Goal: Information Seeking & Learning: Learn about a topic

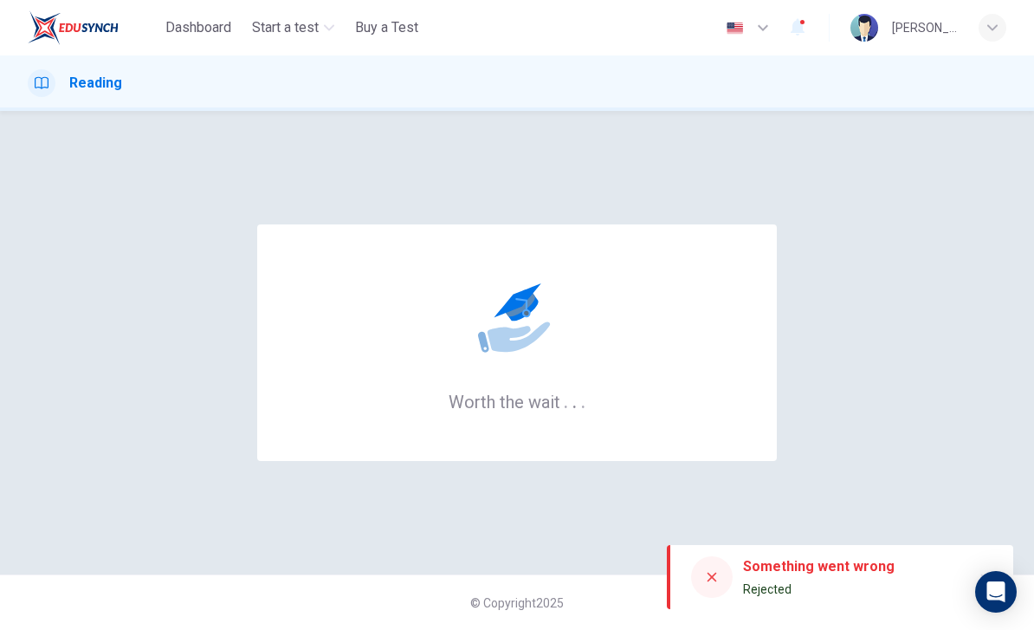
click at [713, 580] on icon at bounding box center [712, 577] width 14 height 14
click at [713, 579] on icon at bounding box center [713, 578] width 10 height 10
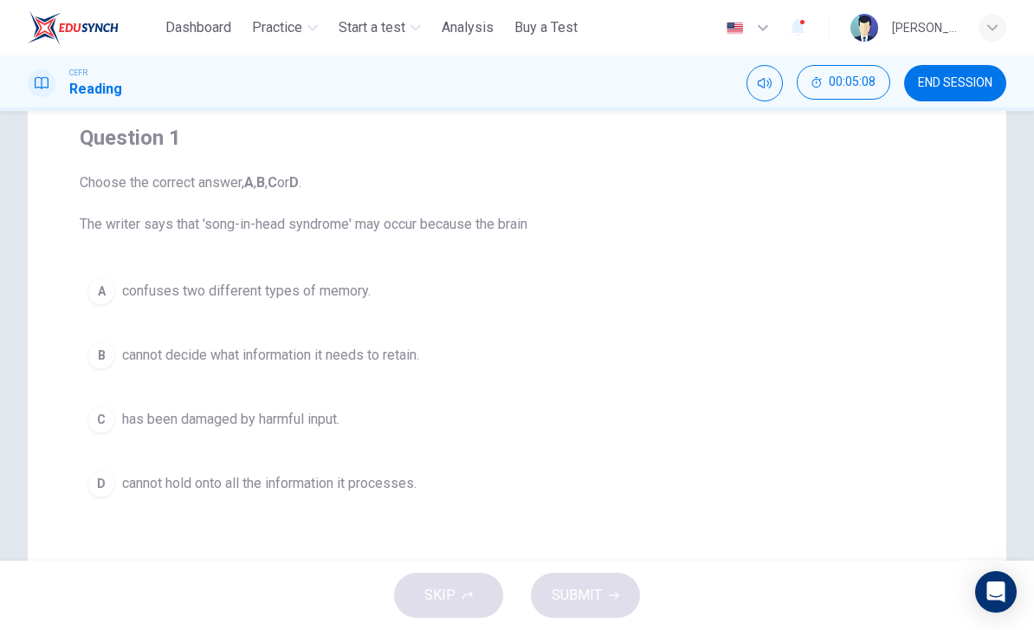
scroll to position [137, 0]
click at [99, 357] on div "B" at bounding box center [102, 354] width 28 height 28
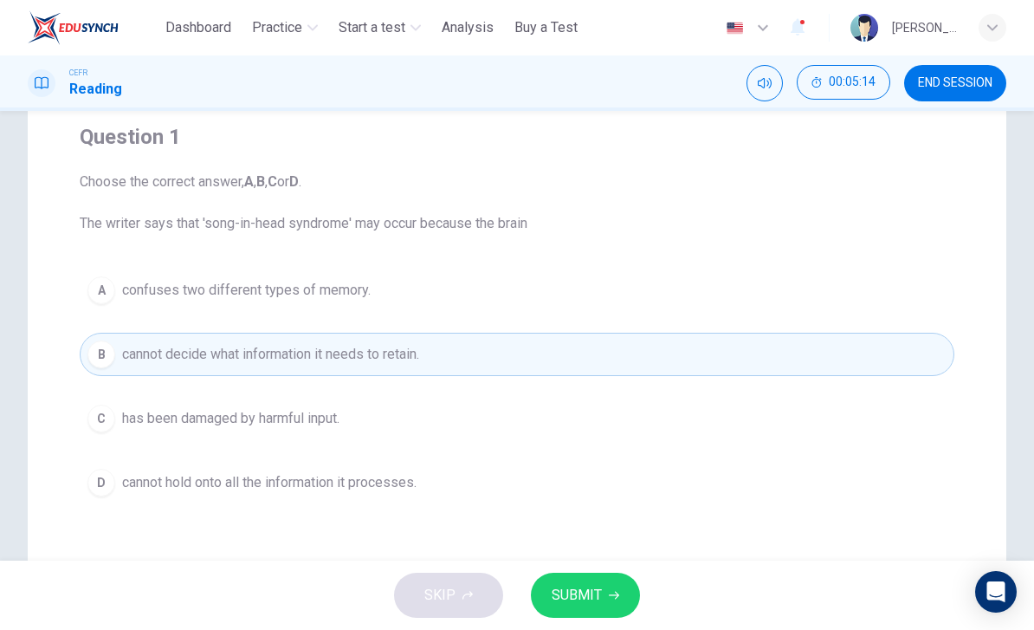
click at [567, 575] on button "SUBMIT" at bounding box center [585, 595] width 109 height 45
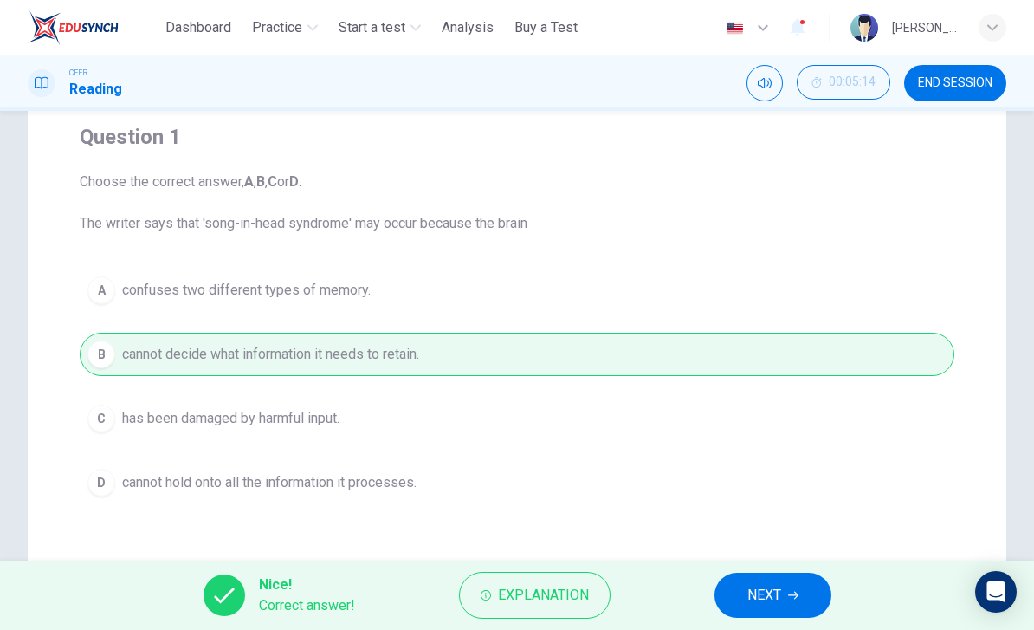
click at [538, 591] on span "Explanation" at bounding box center [543, 595] width 91 height 24
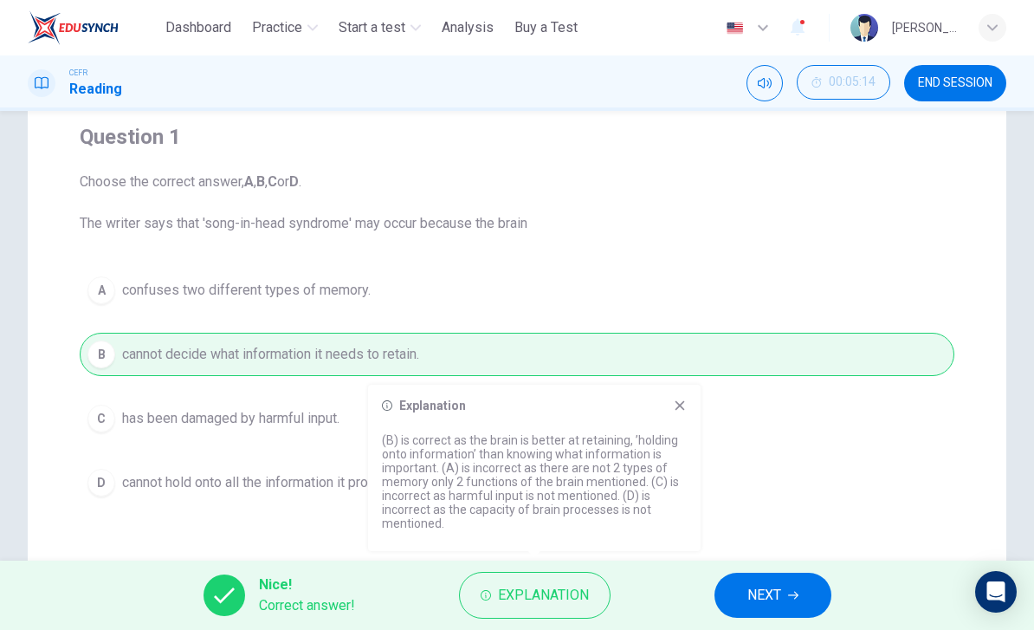
click at [781, 580] on button "NEXT" at bounding box center [773, 595] width 117 height 45
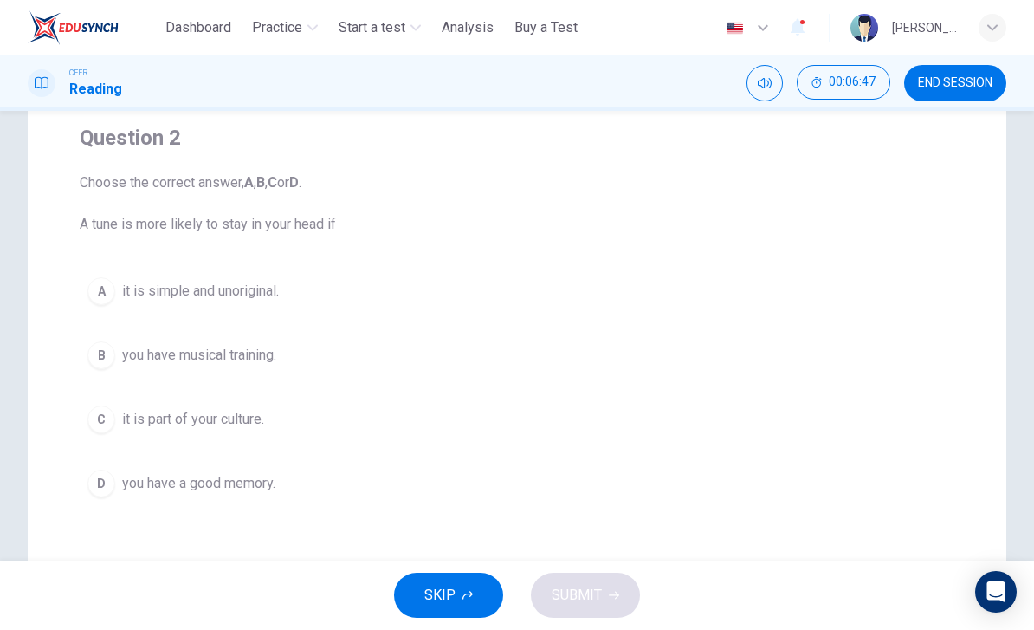
scroll to position [144, 0]
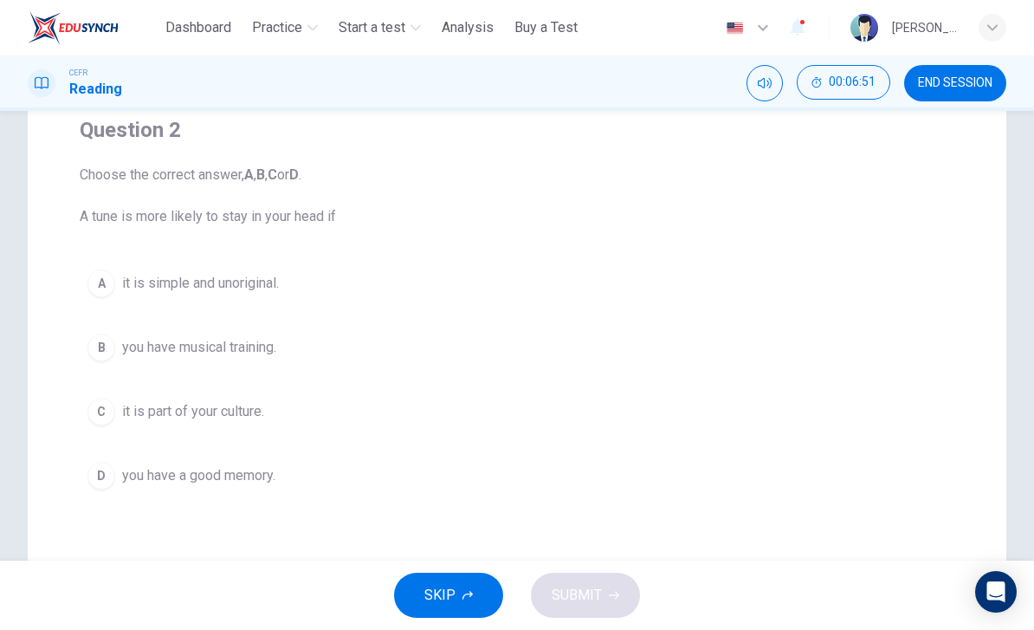
click at [95, 288] on div "A" at bounding box center [102, 283] width 28 height 28
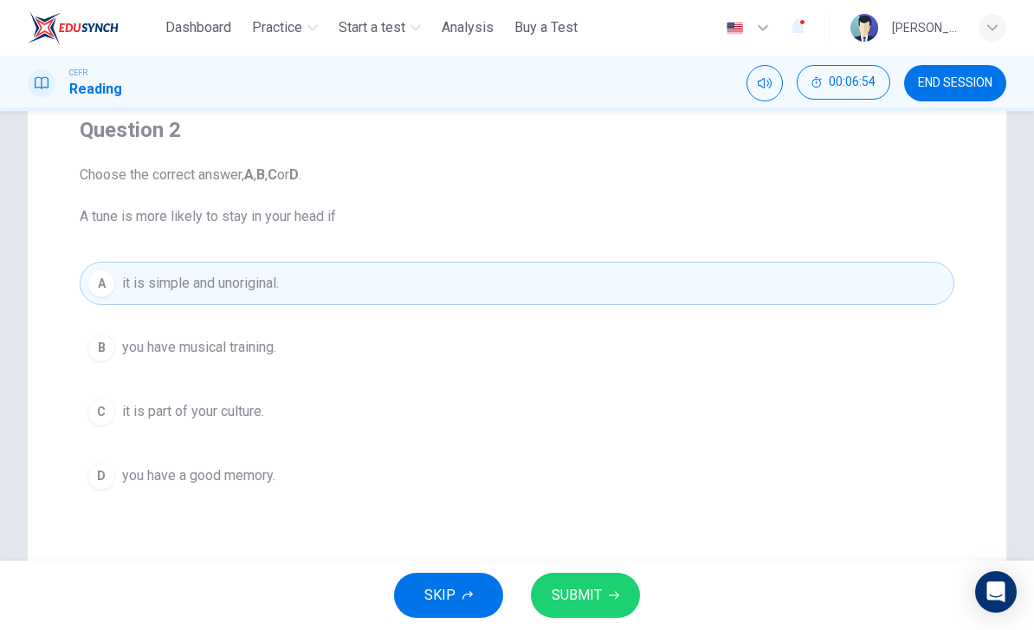
click at [575, 588] on span "SUBMIT" at bounding box center [577, 595] width 50 height 24
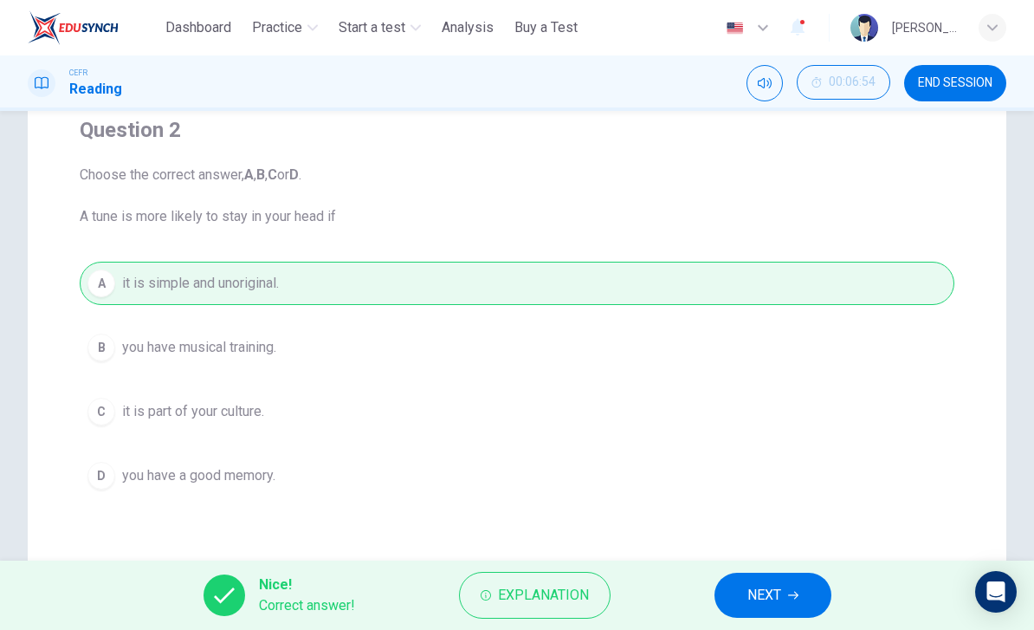
click at [542, 596] on span "Explanation" at bounding box center [543, 595] width 91 height 24
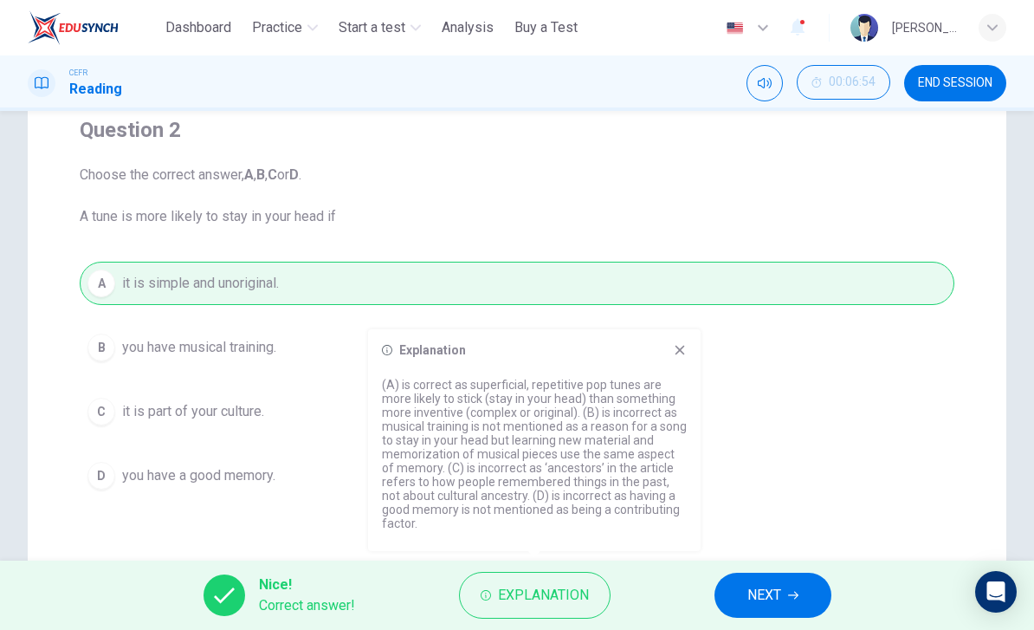
click at [775, 599] on span "NEXT" at bounding box center [765, 595] width 34 height 24
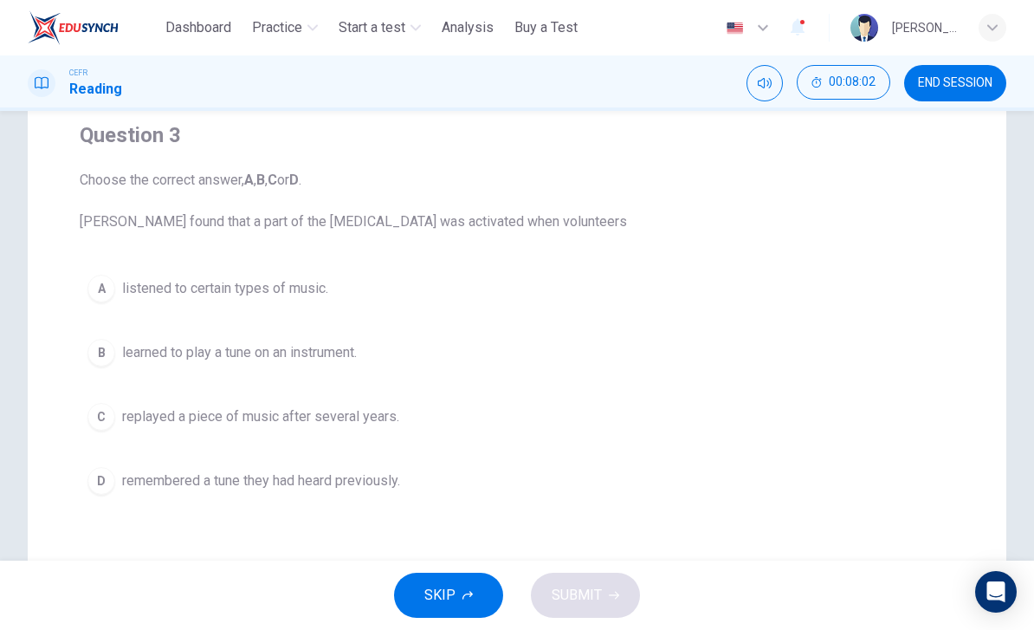
scroll to position [139, 0]
click at [101, 481] on div "D" at bounding box center [102, 480] width 28 height 28
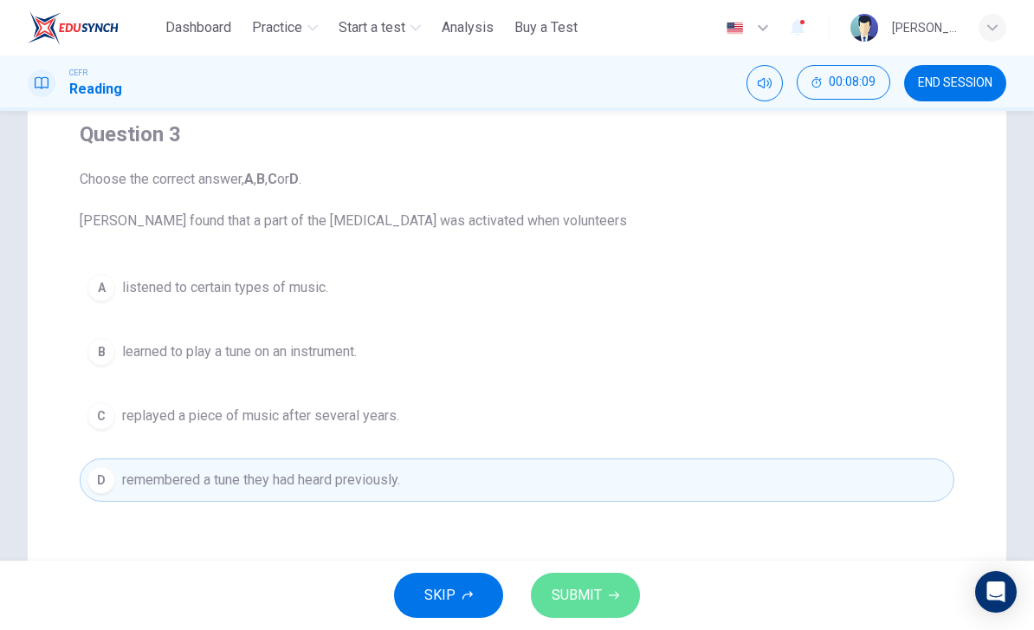
click at [577, 601] on span "SUBMIT" at bounding box center [577, 595] width 50 height 24
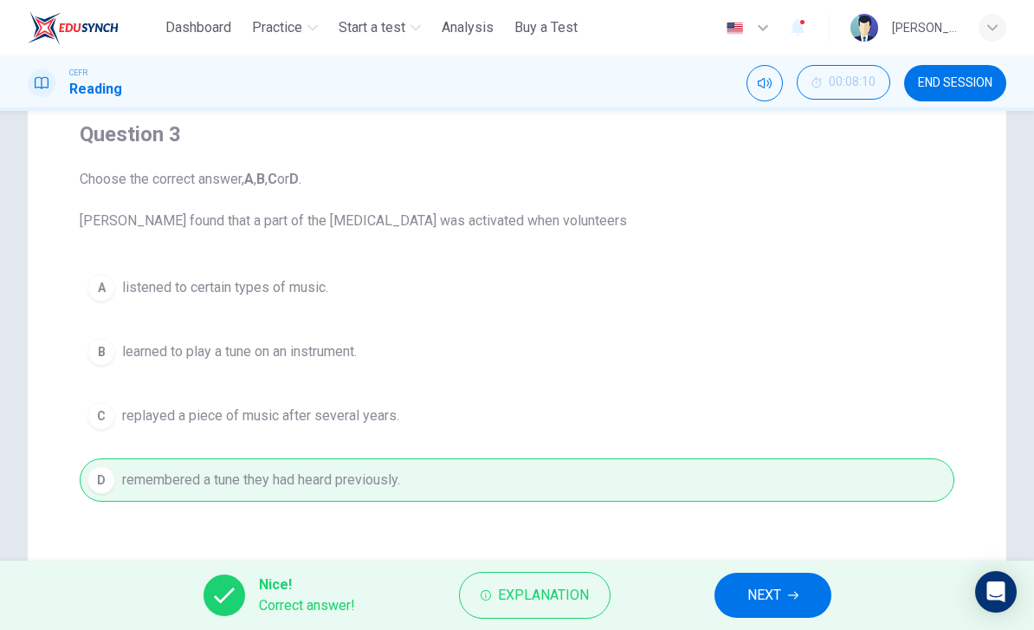
click at [514, 595] on span "Explanation" at bounding box center [543, 595] width 91 height 24
click at [775, 593] on span "NEXT" at bounding box center [765, 595] width 34 height 24
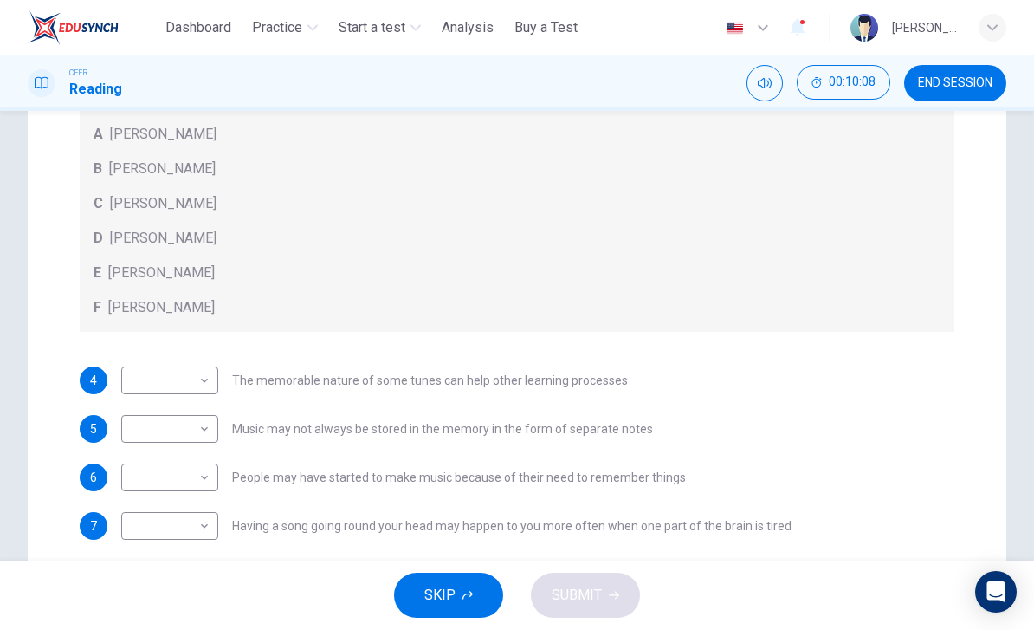
scroll to position [370, 0]
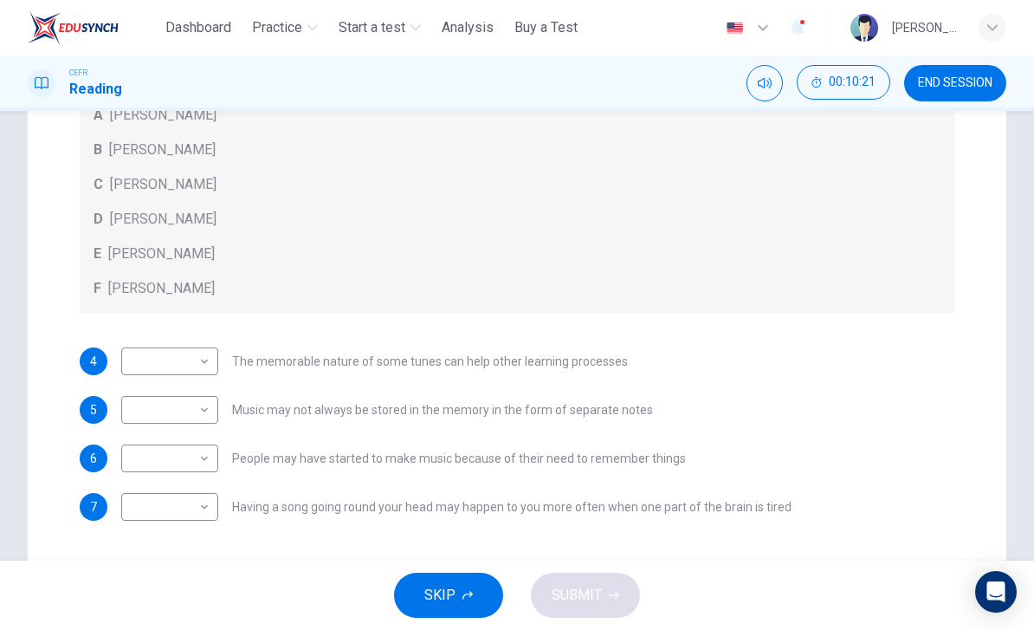
click at [211, 366] on body "This site uses cookies, as explained in our Privacy Policy . If you agree to th…" at bounding box center [517, 315] width 1034 height 630
click at [201, 422] on li "B" at bounding box center [169, 417] width 97 height 28
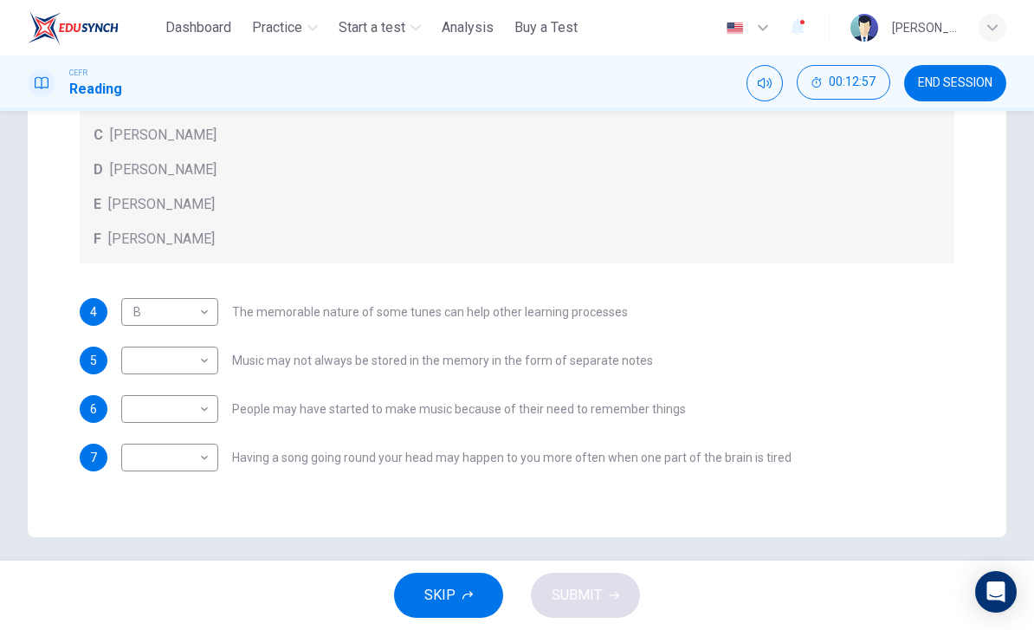
scroll to position [429, 0]
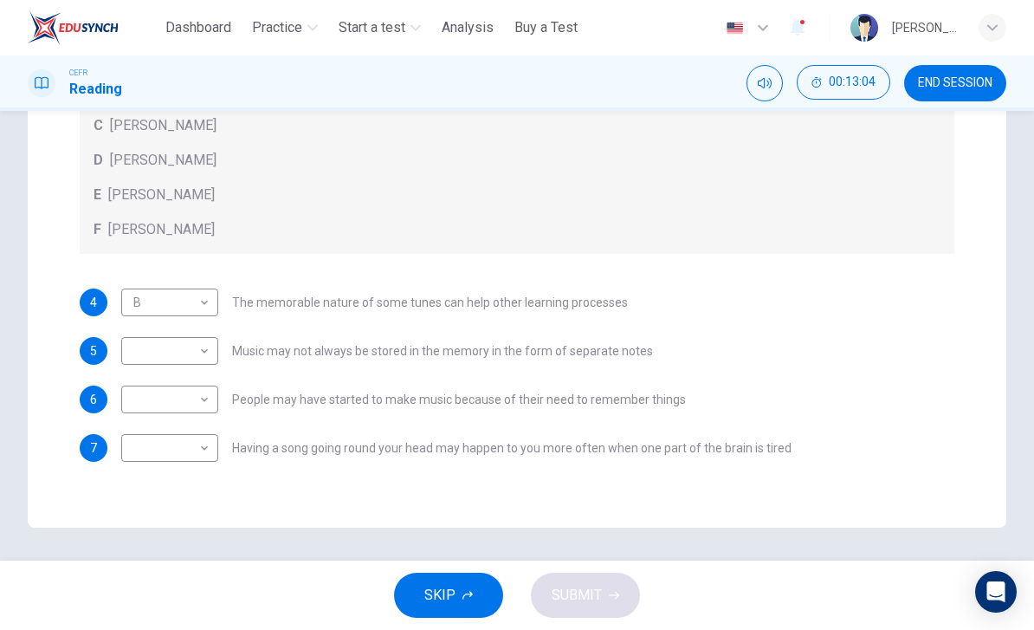
click at [207, 302] on body "This site uses cookies, as explained in our Privacy Policy . If you agree to th…" at bounding box center [517, 315] width 1034 height 630
click at [139, 438] on li "E" at bounding box center [169, 441] width 97 height 28
type input "*"
click at [207, 404] on body "This site uses cookies, as explained in our Privacy Policy . If you agree to th…" at bounding box center [517, 315] width 1034 height 630
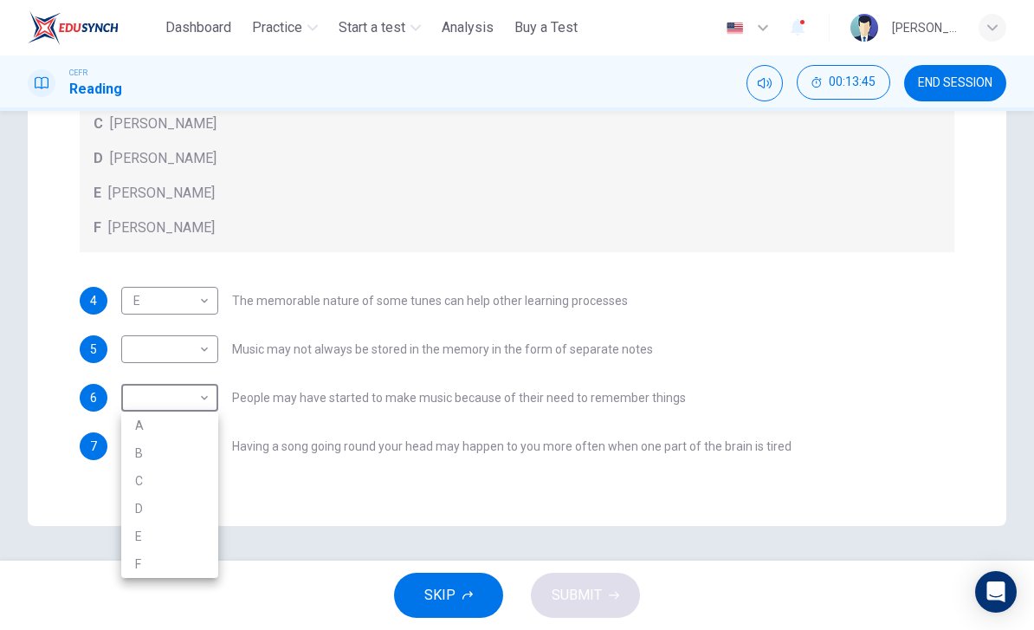
click at [139, 560] on li "F" at bounding box center [169, 564] width 97 height 28
type input "*"
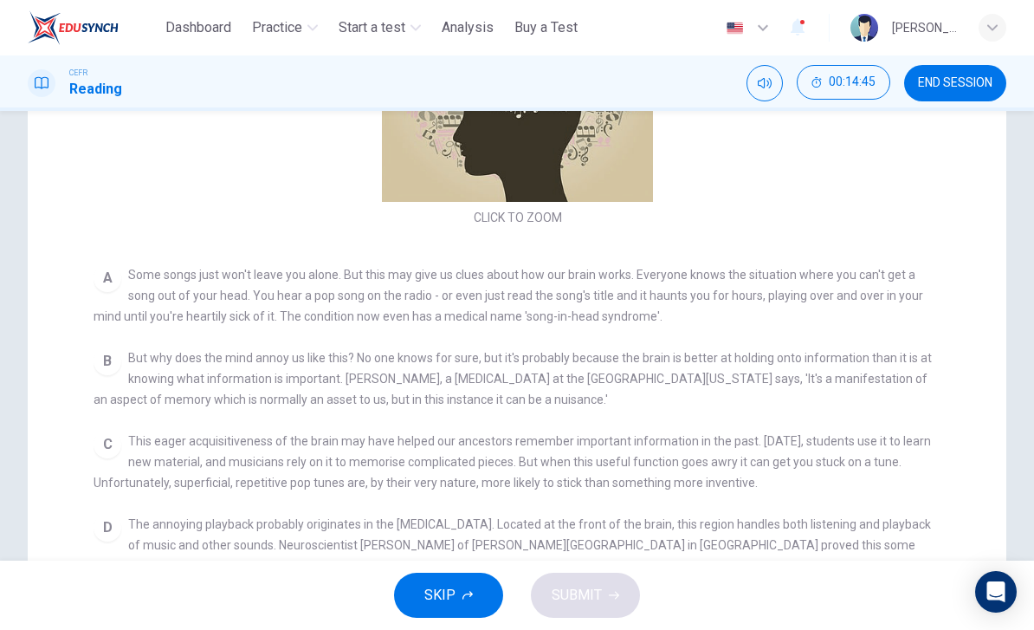
scroll to position [0, 0]
click at [949, 239] on div "CLICK TO ZOOM Click to Zoom A Some songs just won't leave you alone. But this m…" at bounding box center [529, 241] width 871 height 620
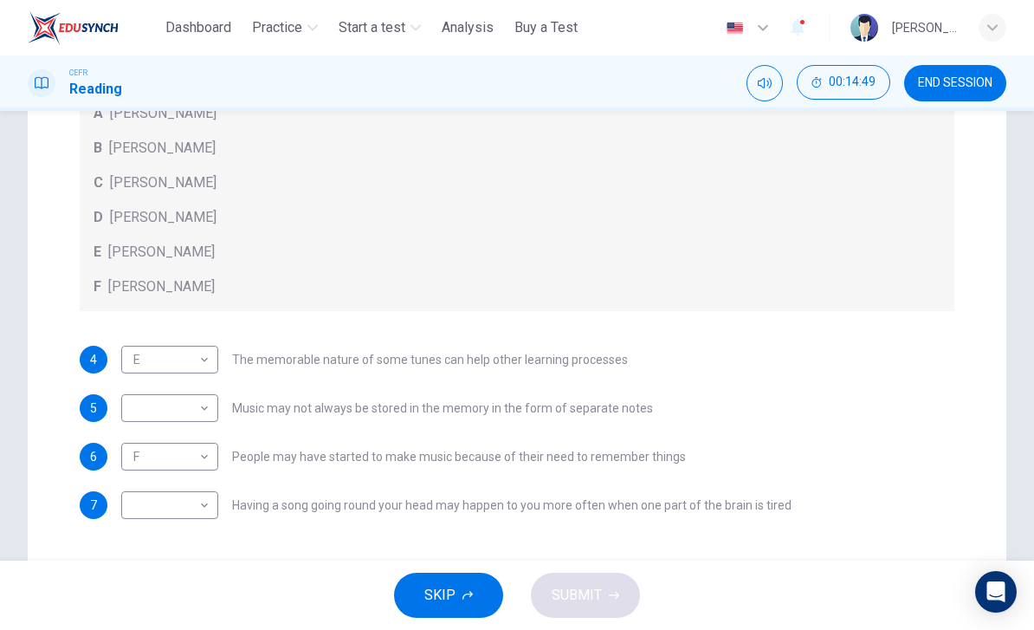
scroll to position [373, 0]
click at [208, 512] on body "This site uses cookies, as explained in our Privacy Policy . If you agree to th…" at bounding box center [517, 315] width 1034 height 630
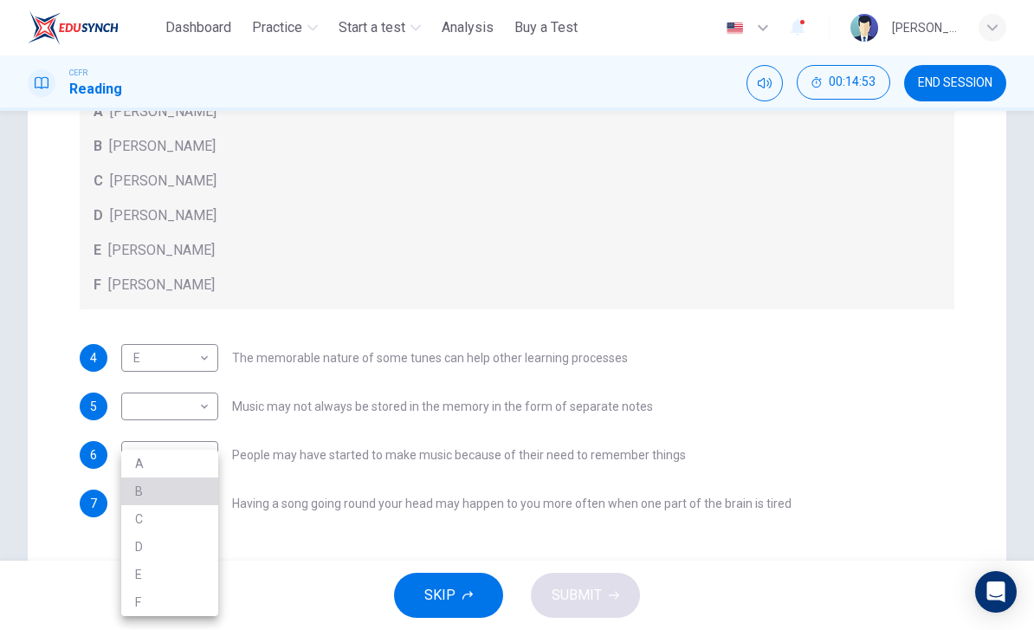
click at [137, 492] on li "B" at bounding box center [169, 491] width 97 height 28
type input "*"
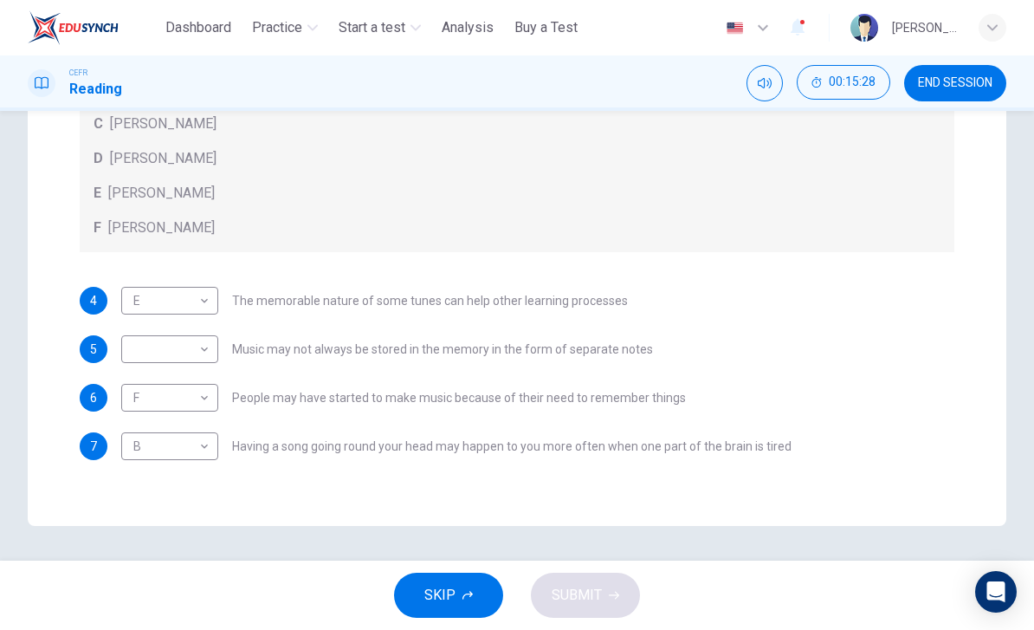
scroll to position [431, 0]
click at [201, 356] on body "This site uses cookies, as explained in our Privacy Policy . If you agree to th…" at bounding box center [517, 315] width 1034 height 630
click at [144, 437] on li "C" at bounding box center [169, 432] width 97 height 28
type input "*"
click at [603, 601] on button "SUBMIT" at bounding box center [585, 595] width 109 height 45
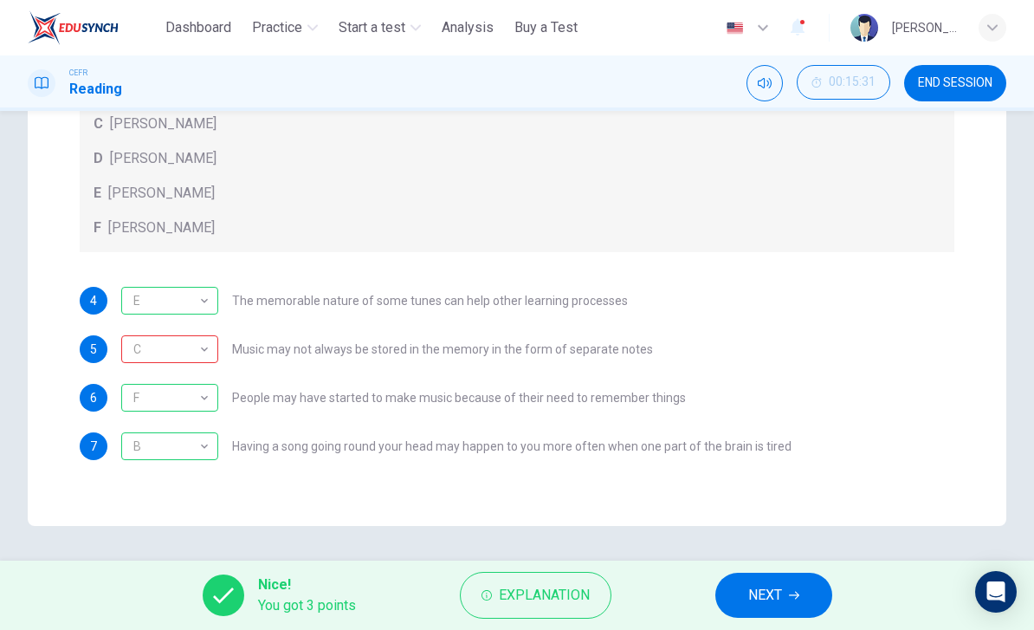
click at [557, 602] on span "Explanation" at bounding box center [544, 595] width 91 height 24
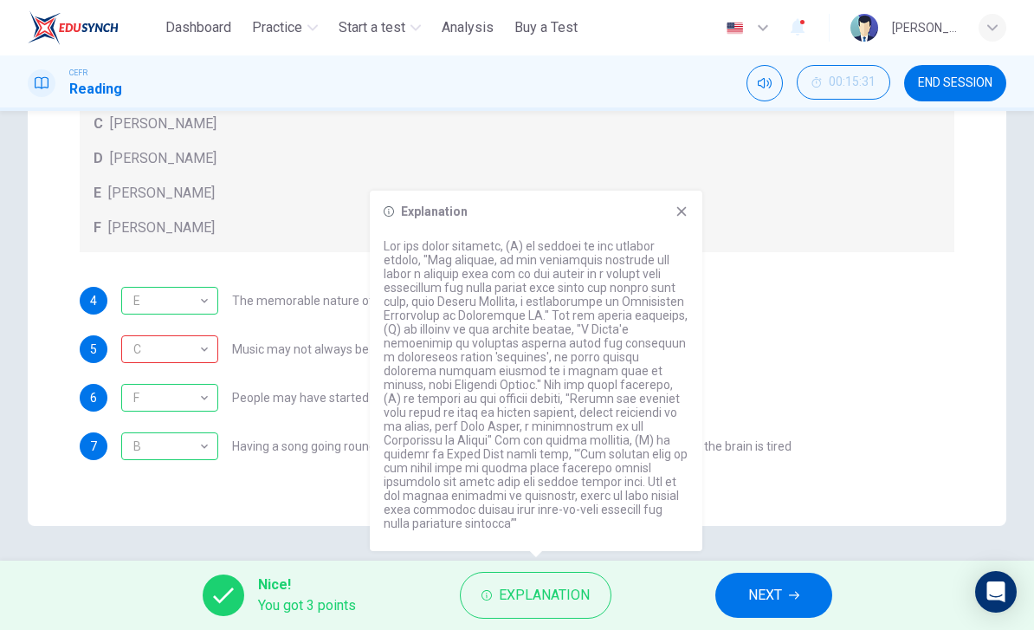
click at [37, 274] on div "Questions 4 - 7 Look at the following theories and the list of people below. Ma…" at bounding box center [517, 120] width 979 height 811
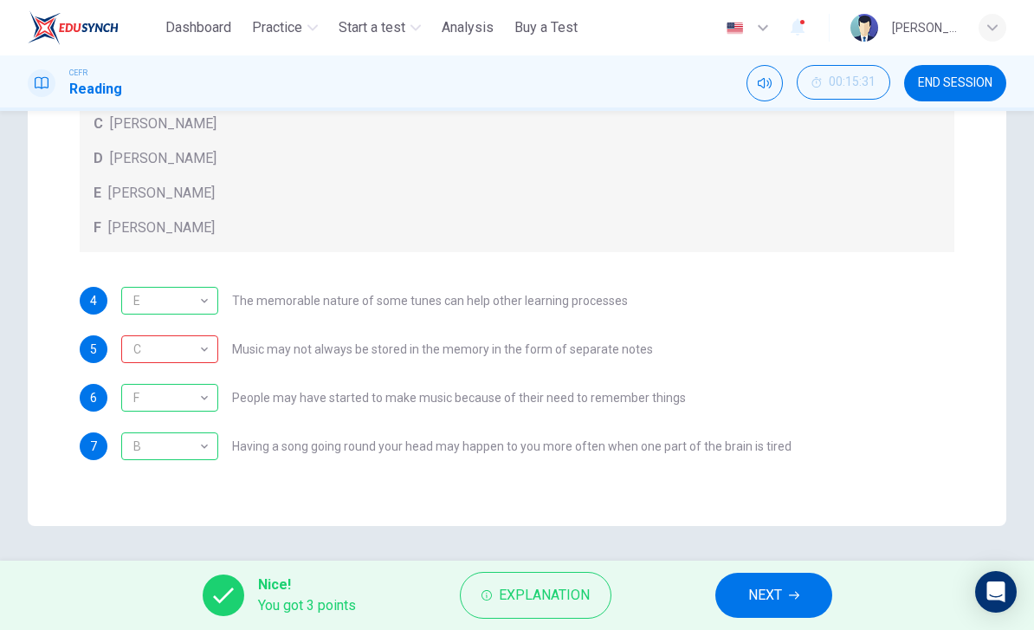
click at [790, 600] on icon "button" at bounding box center [794, 595] width 10 height 10
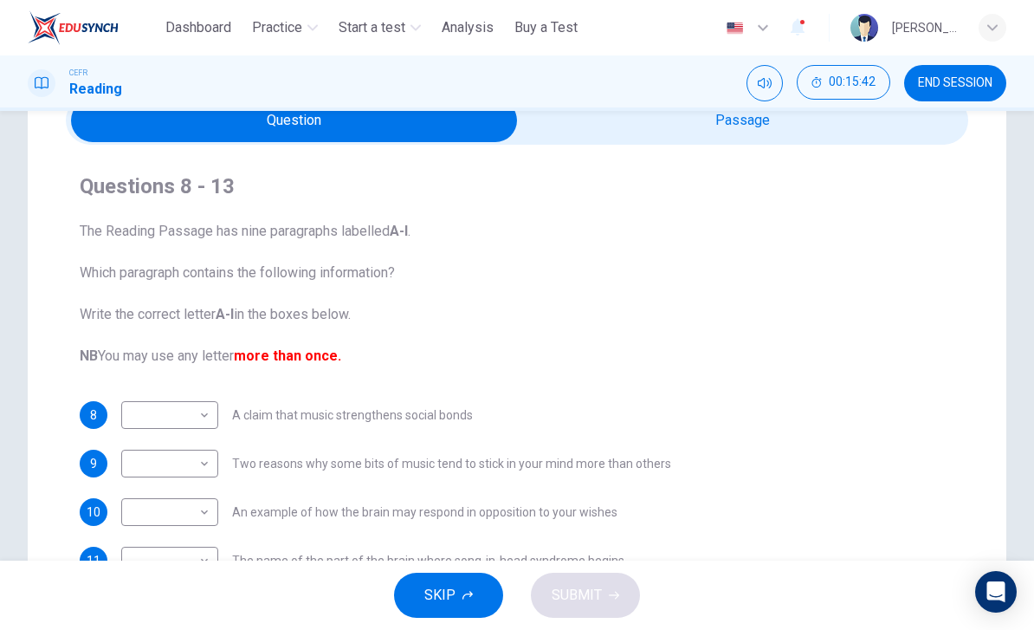
scroll to position [88, 0]
click at [201, 412] on body "This site uses cookies, as explained in our Privacy Policy . If you agree to th…" at bounding box center [517, 315] width 1034 height 630
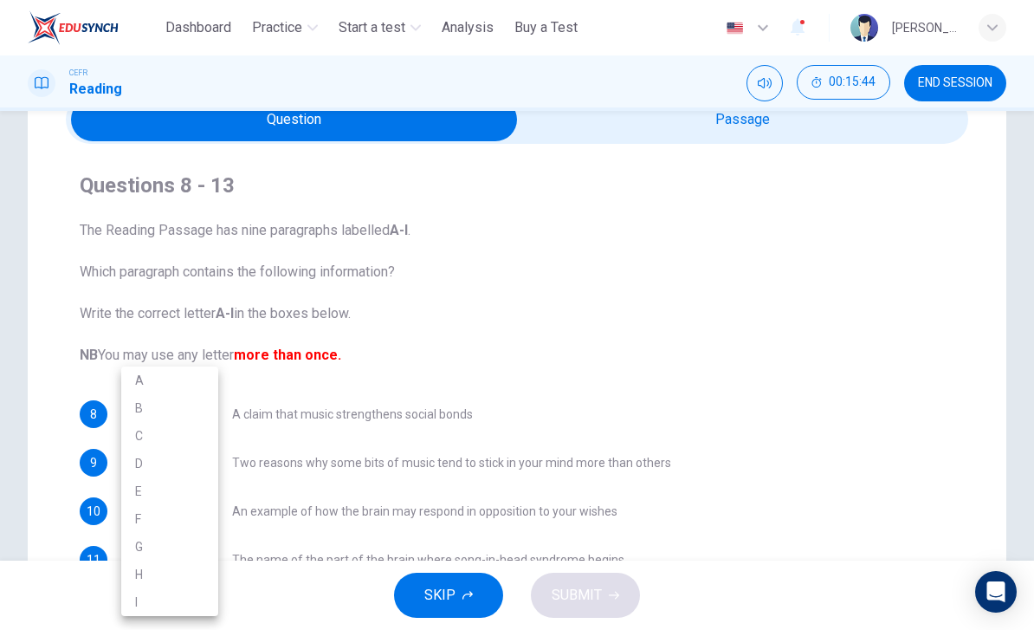
click at [920, 360] on div at bounding box center [517, 315] width 1034 height 630
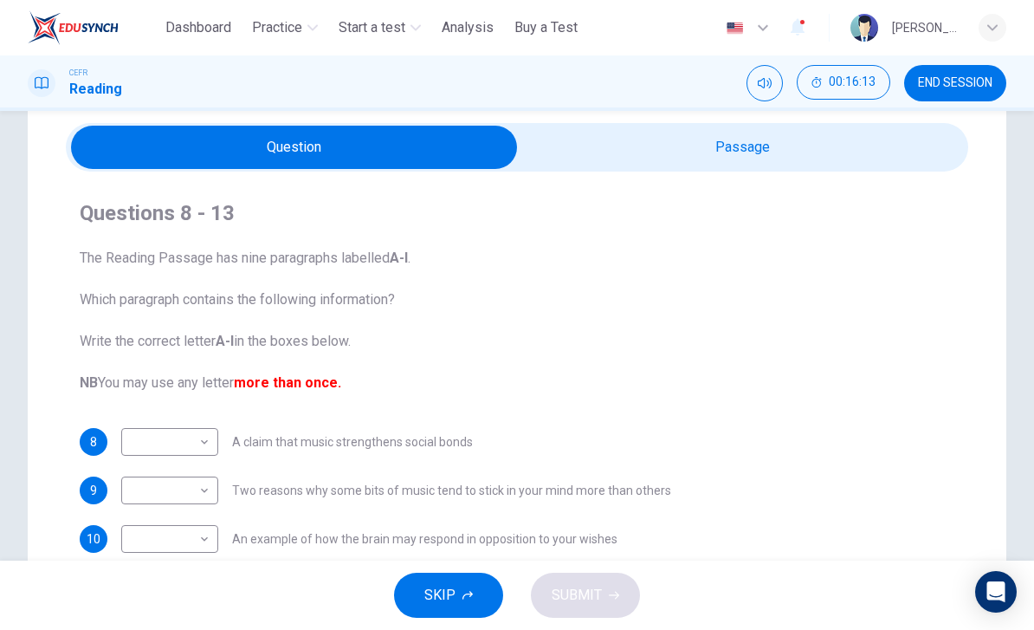
scroll to position [62, 0]
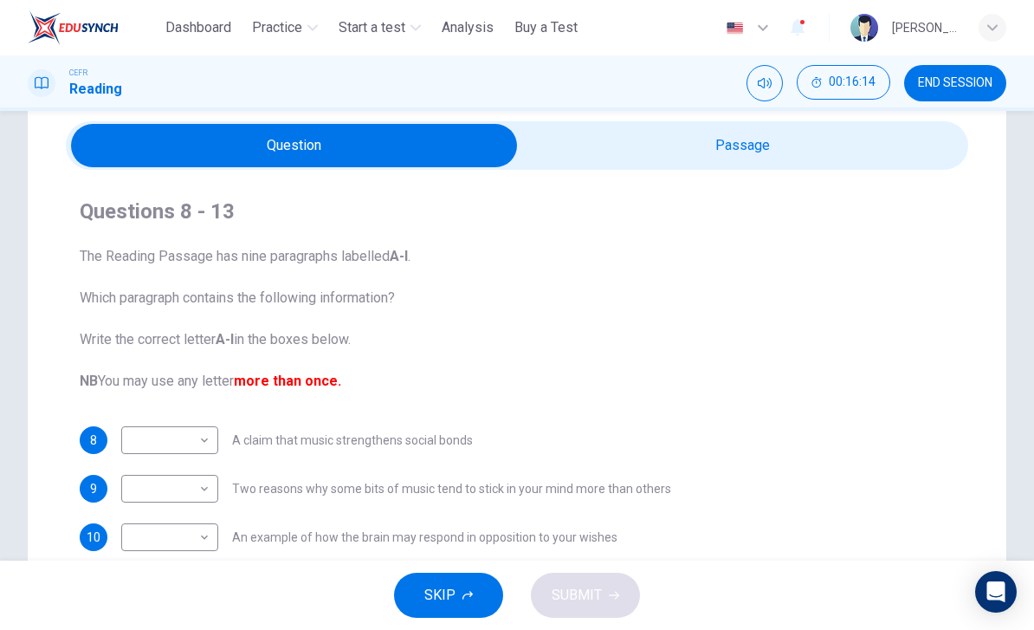
click at [200, 435] on body "This site uses cookies, as explained in our Privacy Policy . If you agree to th…" at bounding box center [517, 315] width 1034 height 630
click at [143, 599] on li "I" at bounding box center [169, 602] width 97 height 28
type input "*"
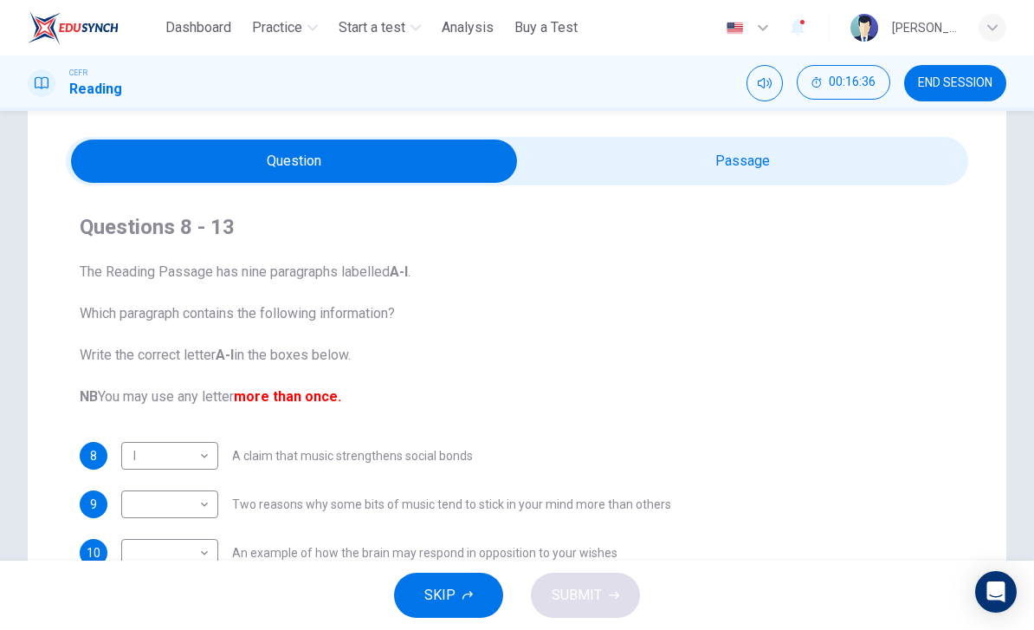
scroll to position [85, 0]
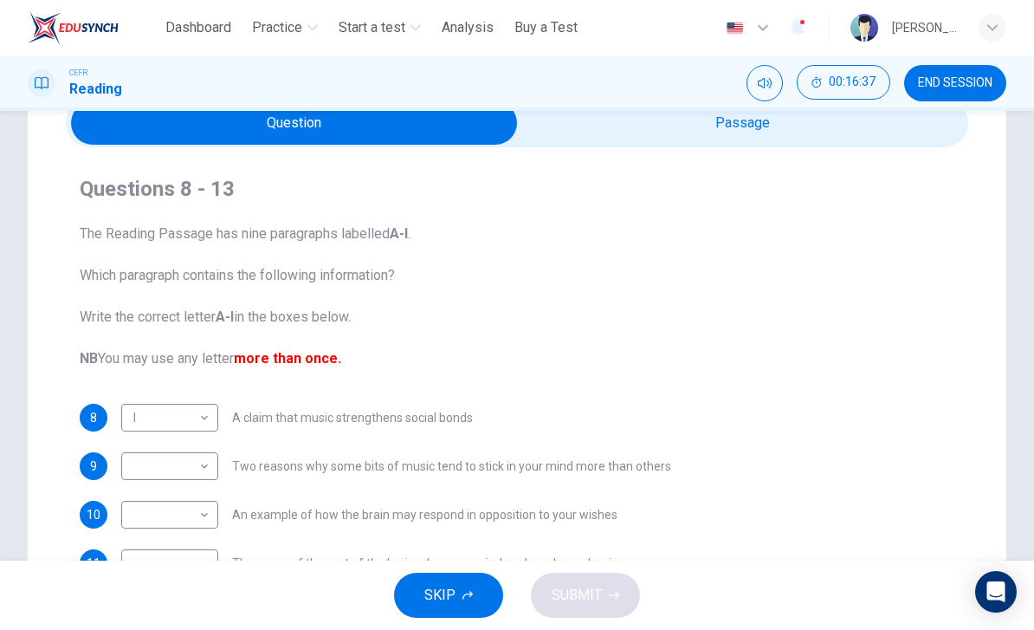
click at [200, 470] on body "This site uses cookies, as explained in our Privacy Policy . If you agree to th…" at bounding box center [517, 315] width 1034 height 630
click at [139, 512] on li "F" at bounding box center [169, 519] width 97 height 28
type input "*"
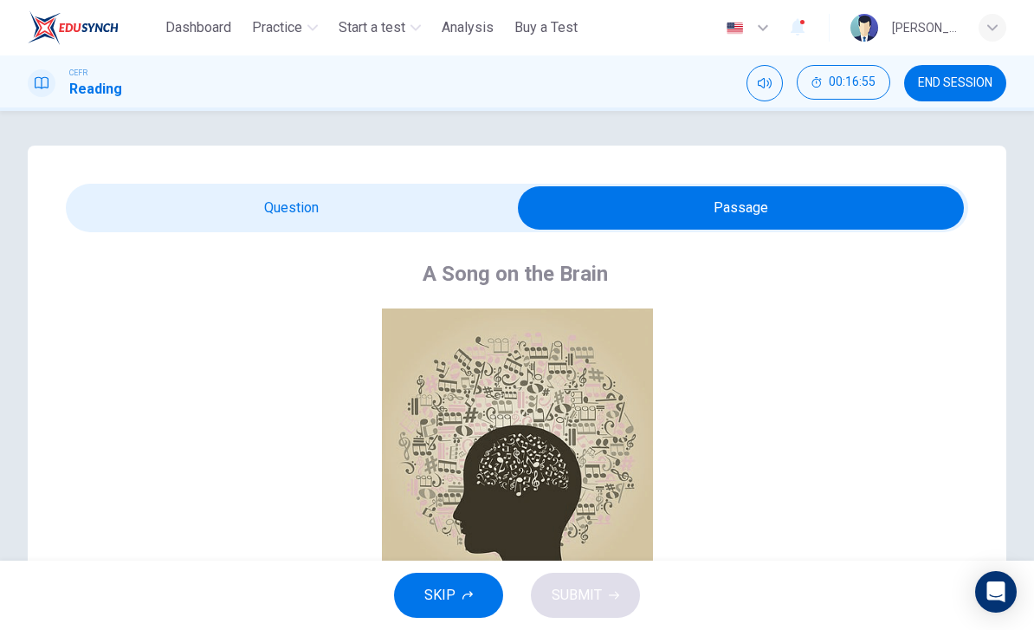
scroll to position [0, 0]
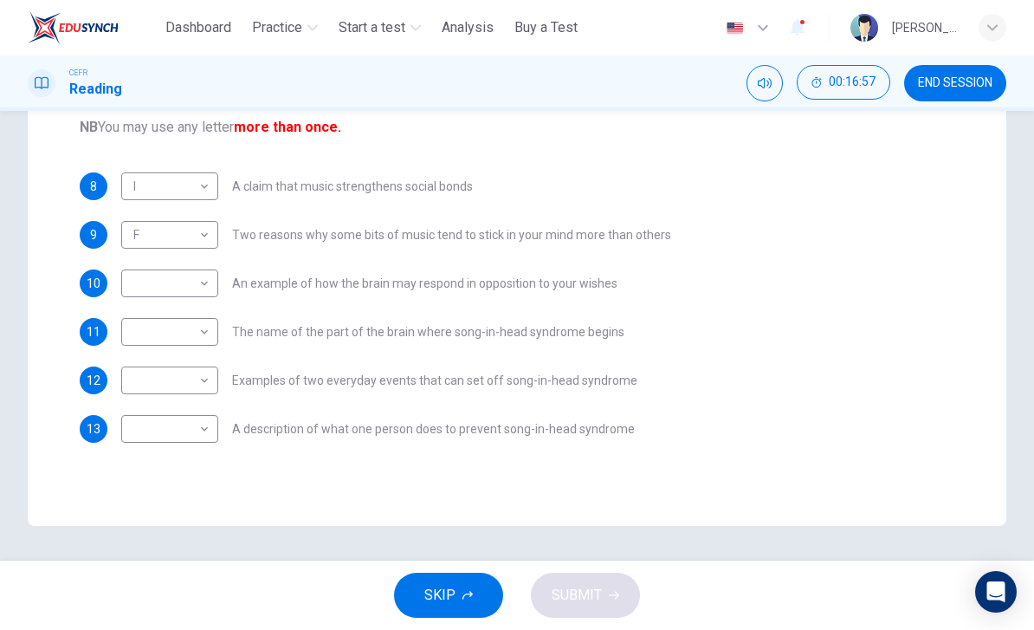
click at [197, 289] on body "This site uses cookies, as explained in our Privacy Policy . If you agree to th…" at bounding box center [517, 315] width 1034 height 630
click at [138, 424] on li "E" at bounding box center [169, 422] width 97 height 28
type input "*"
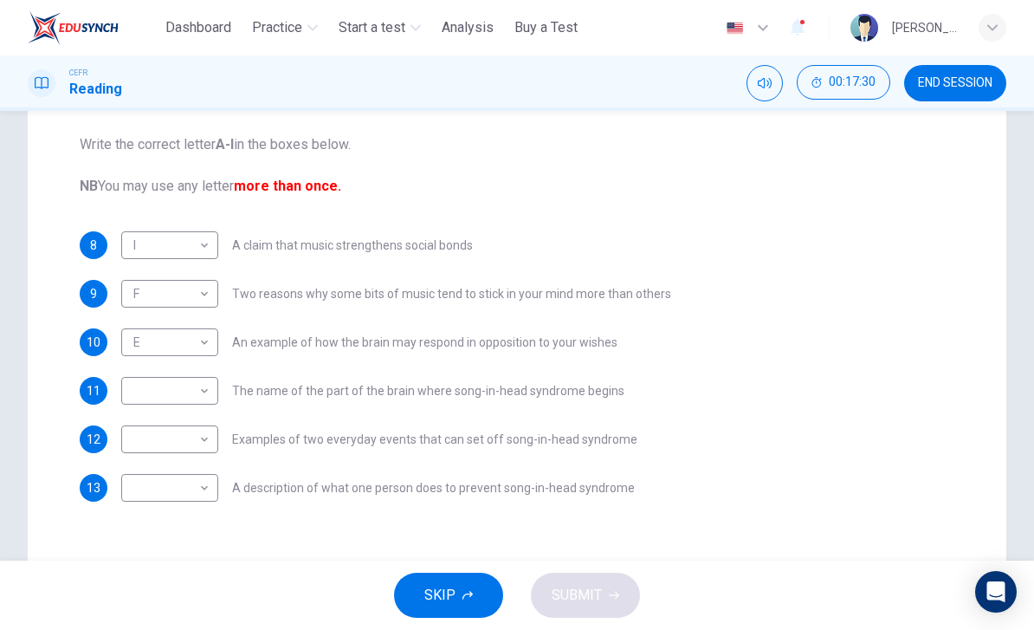
scroll to position [296, 0]
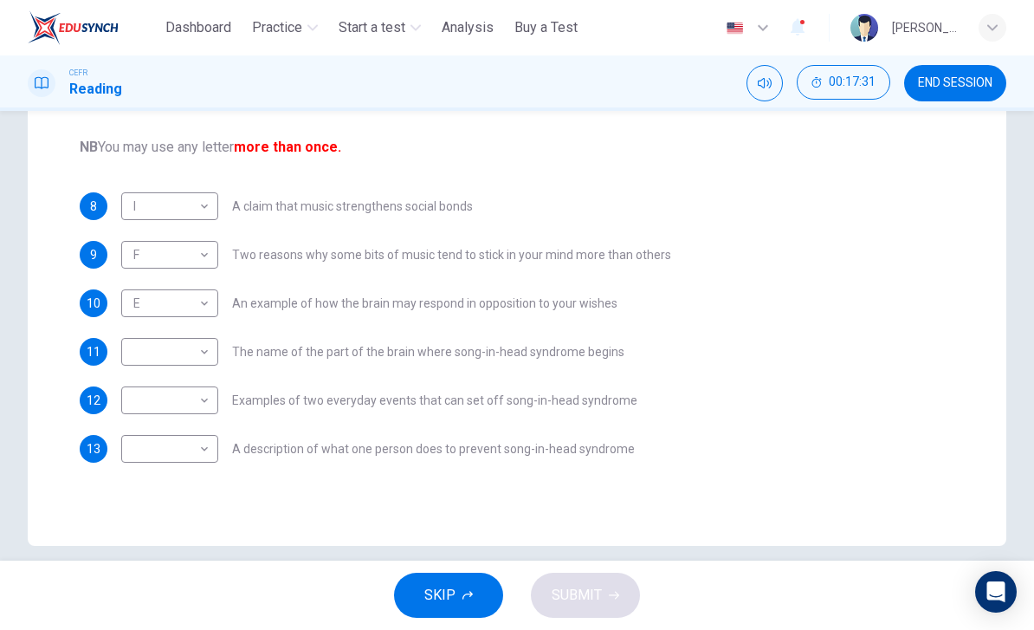
click at [204, 360] on body "This site uses cookies, as explained in our Privacy Policy . If you agree to th…" at bounding box center [517, 315] width 1034 height 630
click at [144, 467] on li "D" at bounding box center [169, 463] width 97 height 28
type input "*"
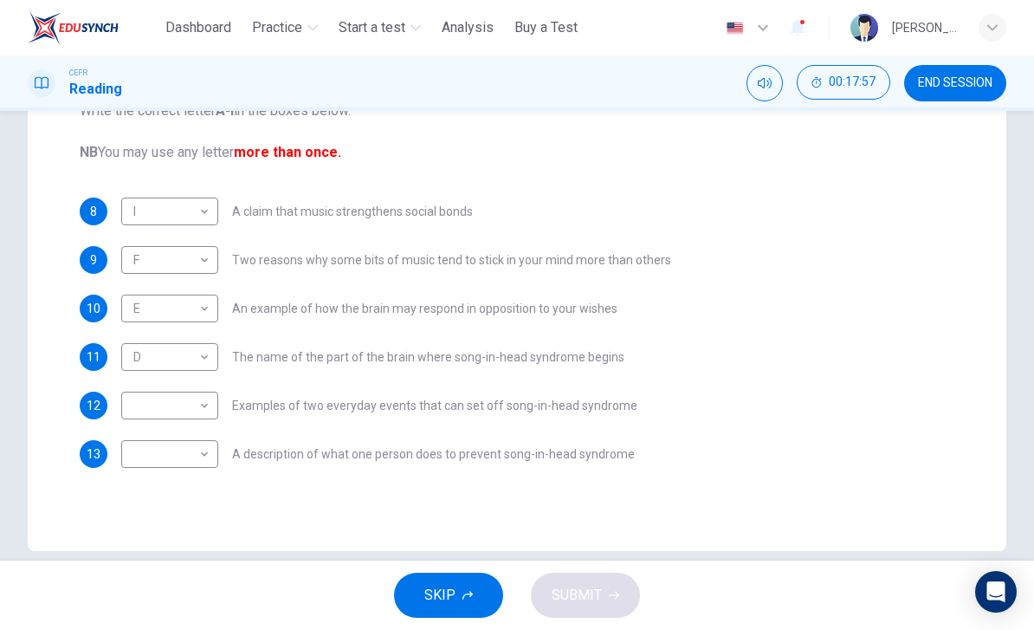
scroll to position [302, 0]
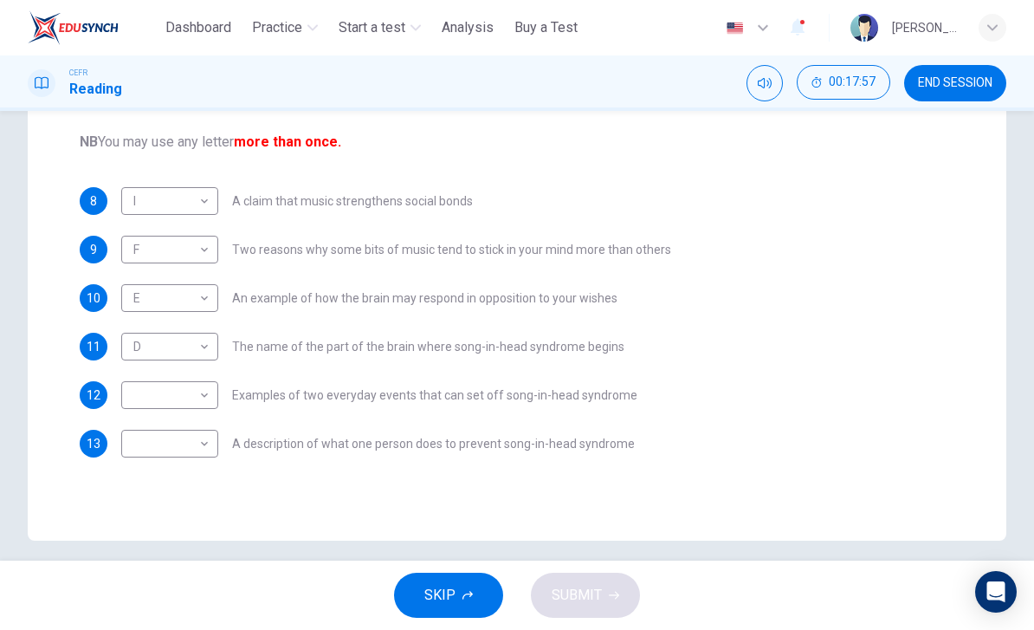
click at [197, 401] on body "This site uses cookies, as explained in our Privacy Policy . If you agree to th…" at bounding box center [517, 315] width 1034 height 630
click at [134, 521] on li "F" at bounding box center [169, 519] width 97 height 28
type input "*"
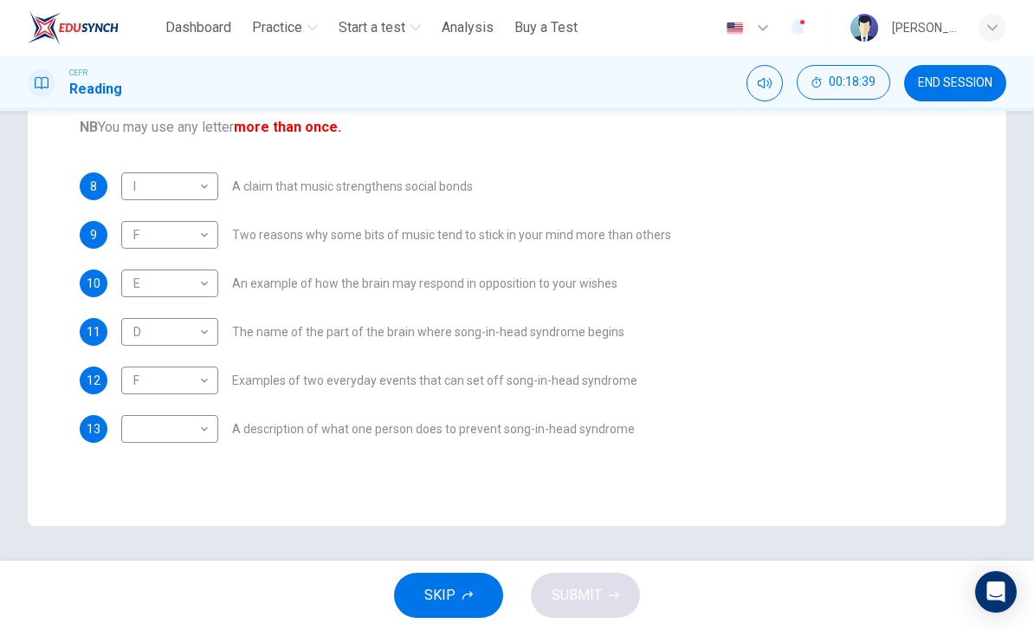
scroll to position [316, 0]
click at [199, 438] on body "This site uses cookies, as explained in our Privacy Policy . If you agree to th…" at bounding box center [517, 315] width 1034 height 630
click at [198, 437] on li "C" at bounding box center [169, 436] width 97 height 28
click at [204, 431] on body "This site uses cookies, as explained in our Privacy Policy . If you agree to th…" at bounding box center [517, 315] width 1034 height 630
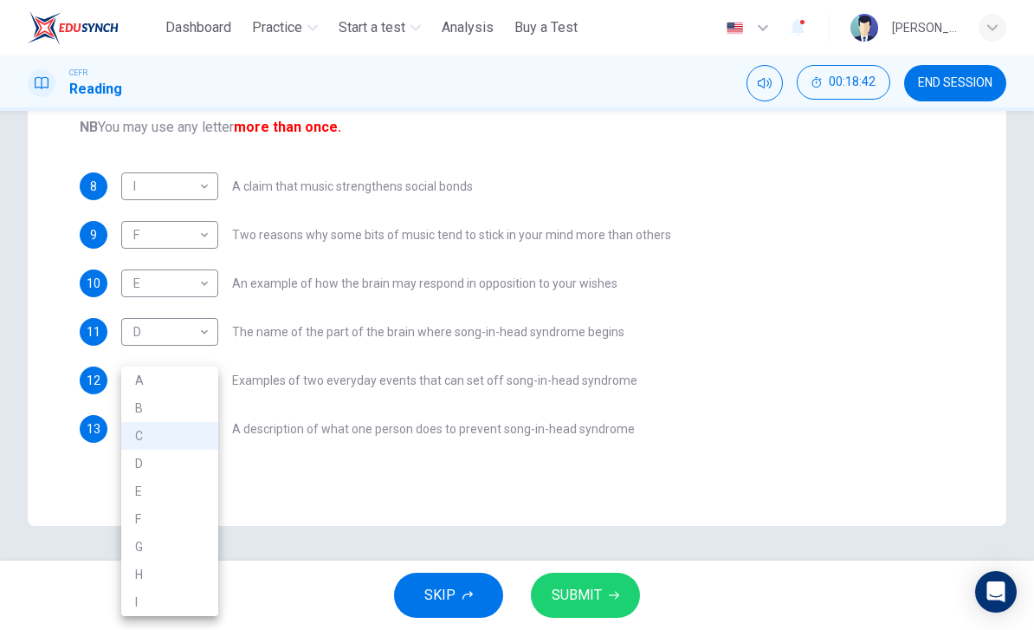
click at [141, 550] on li "G" at bounding box center [169, 547] width 97 height 28
type input "*"
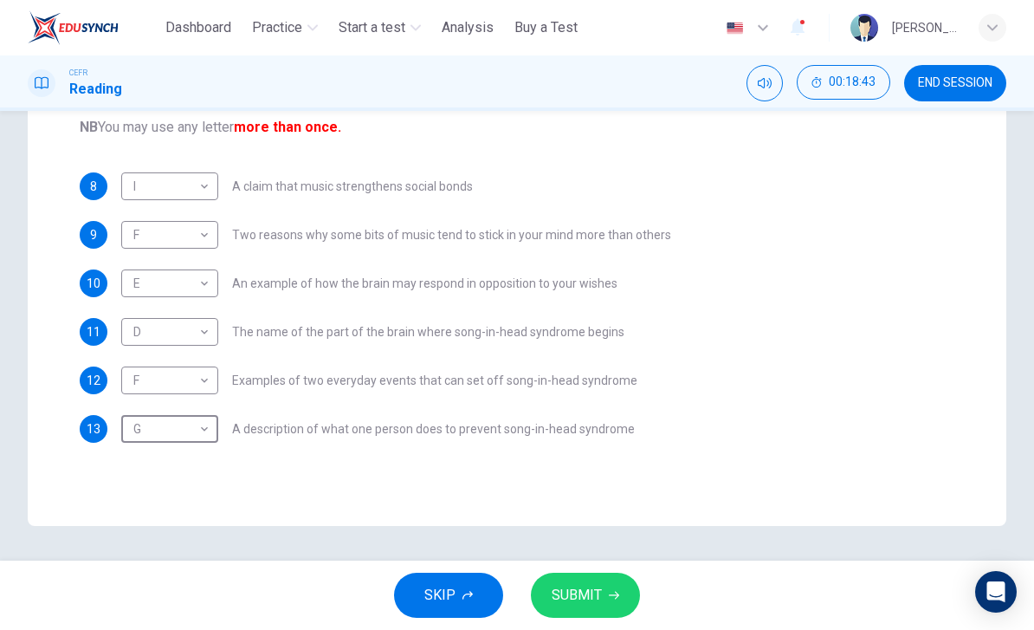
click at [609, 599] on icon "button" at bounding box center [614, 595] width 10 height 10
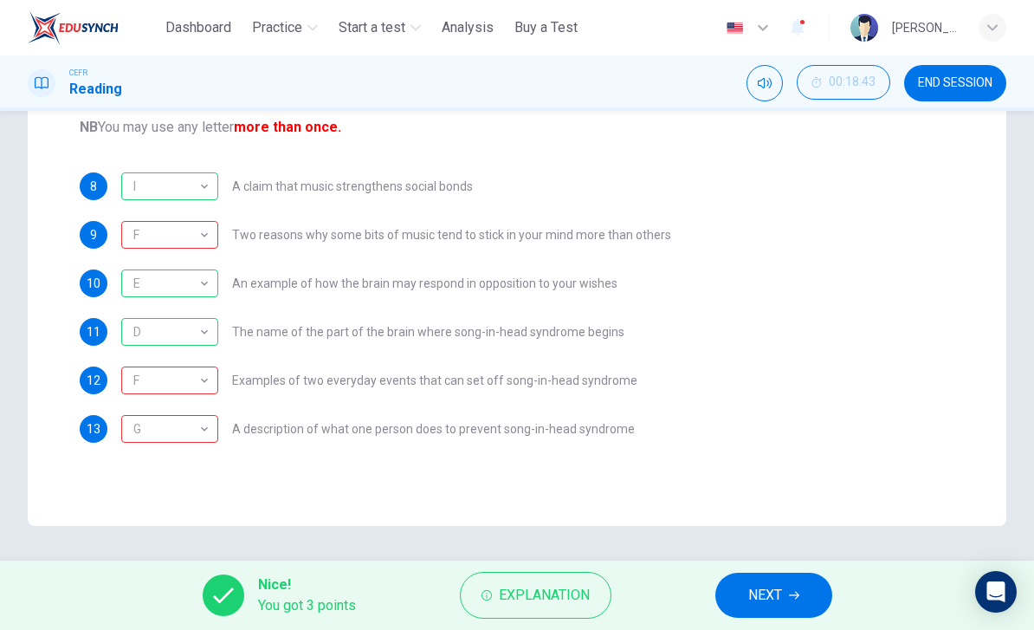
click at [587, 604] on span "Explanation" at bounding box center [544, 595] width 91 height 24
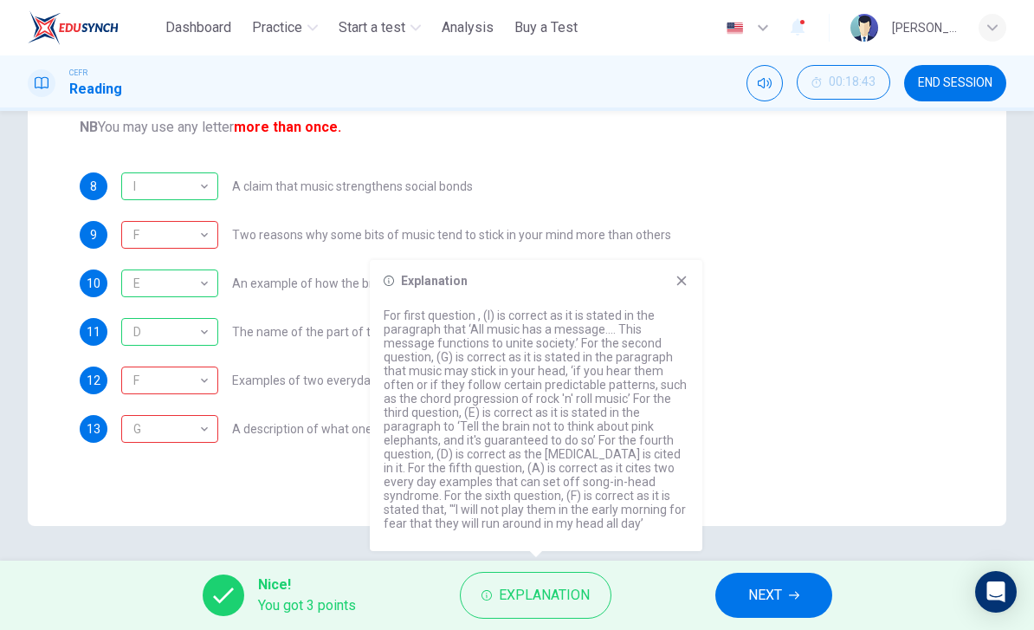
click at [771, 603] on span "NEXT" at bounding box center [766, 595] width 34 height 24
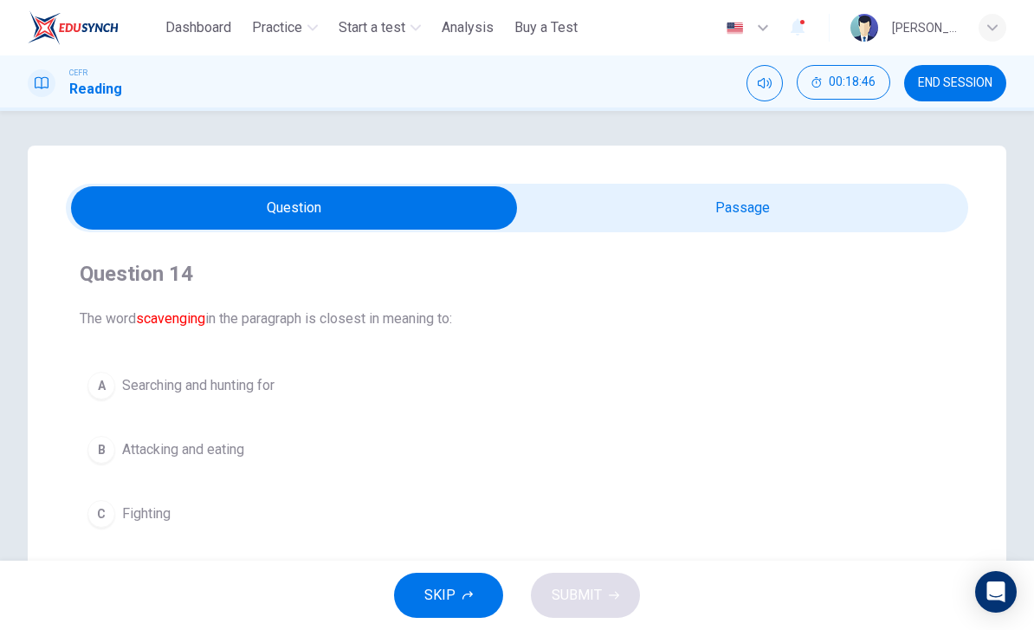
click at [991, 81] on span "END SESSION" at bounding box center [955, 83] width 75 height 14
